Goal: Register for event/course

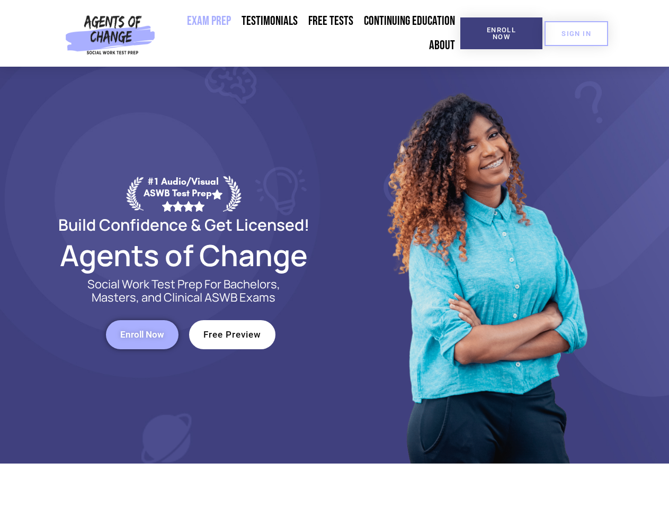
click at [335, 254] on div at bounding box center [486, 265] width 302 height 397
click at [501, 33] on span "Enroll Now" at bounding box center [501, 33] width 48 height 14
click at [576, 33] on span "SIGN IN" at bounding box center [576, 33] width 30 height 7
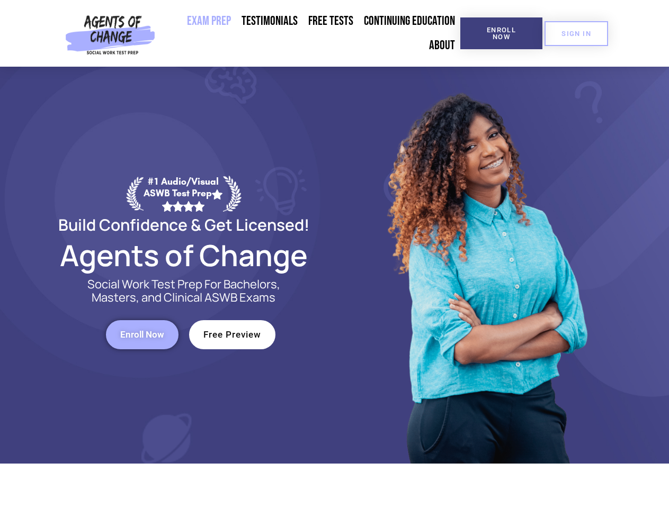
click at [142, 335] on span "Enroll Now" at bounding box center [142, 334] width 44 height 9
click at [232, 335] on span "Free Preview" at bounding box center [232, 334] width 58 height 9
